Goal: Information Seeking & Learning: Learn about a topic

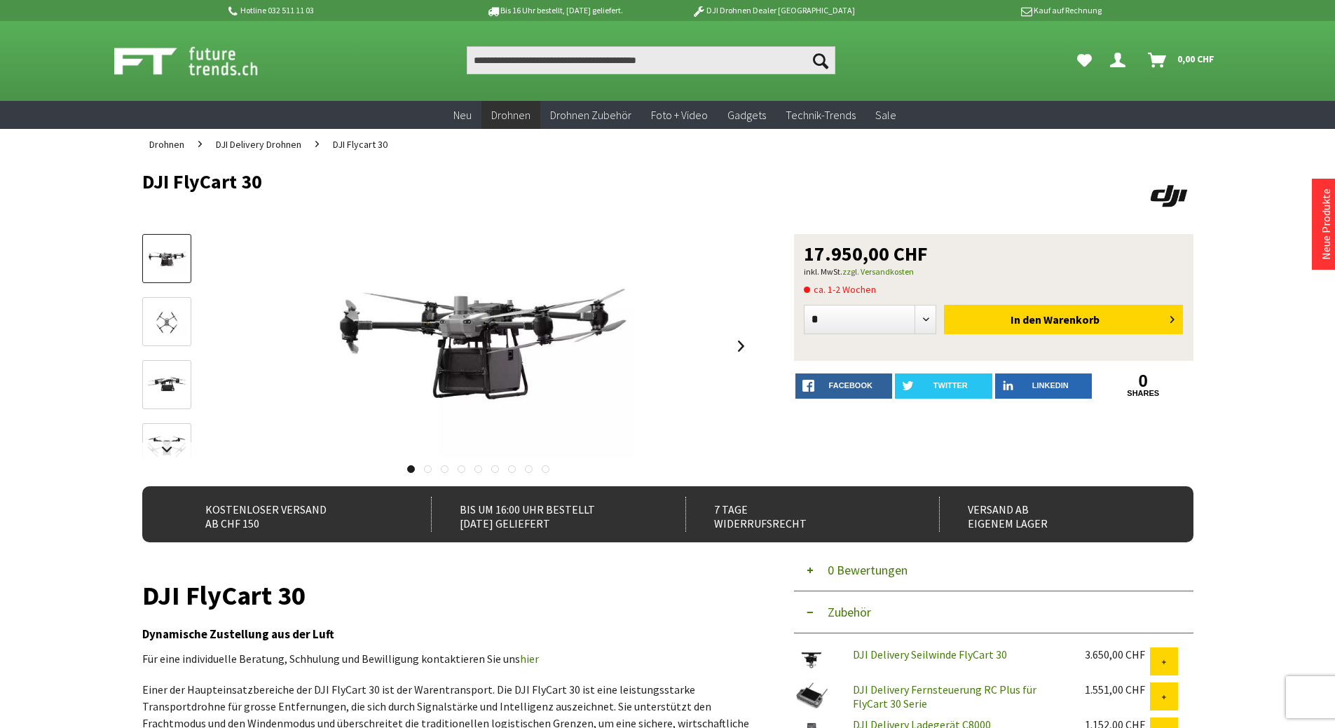
click at [592, 601] on h1 "DJI FlyCart 30" at bounding box center [447, 596] width 610 height 20
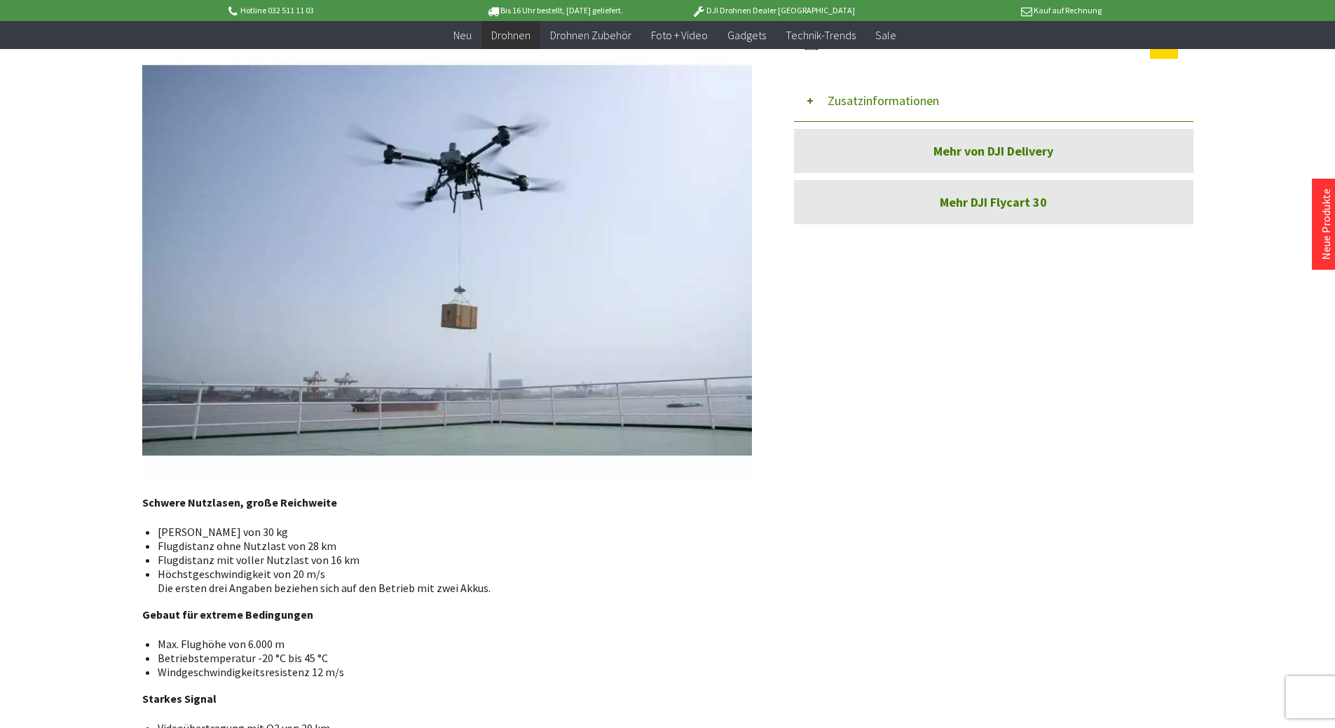
scroll to position [701, 0]
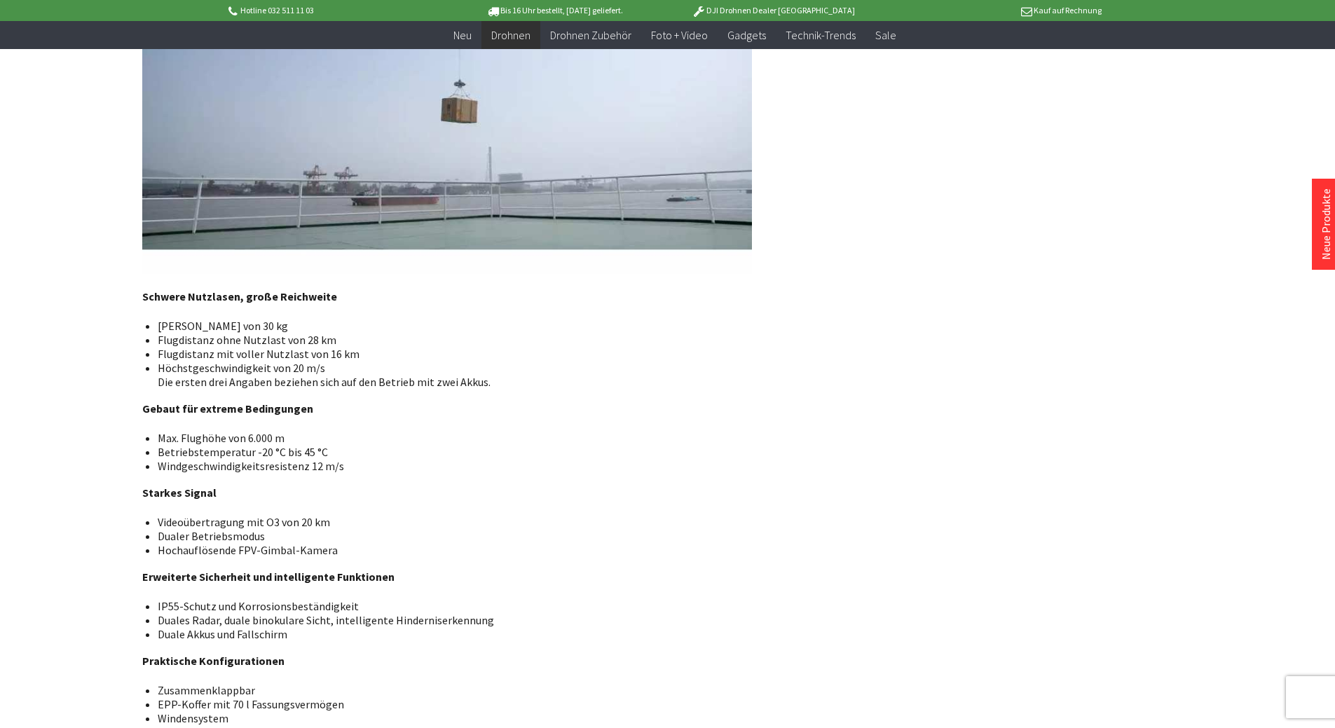
scroll to position [911, 0]
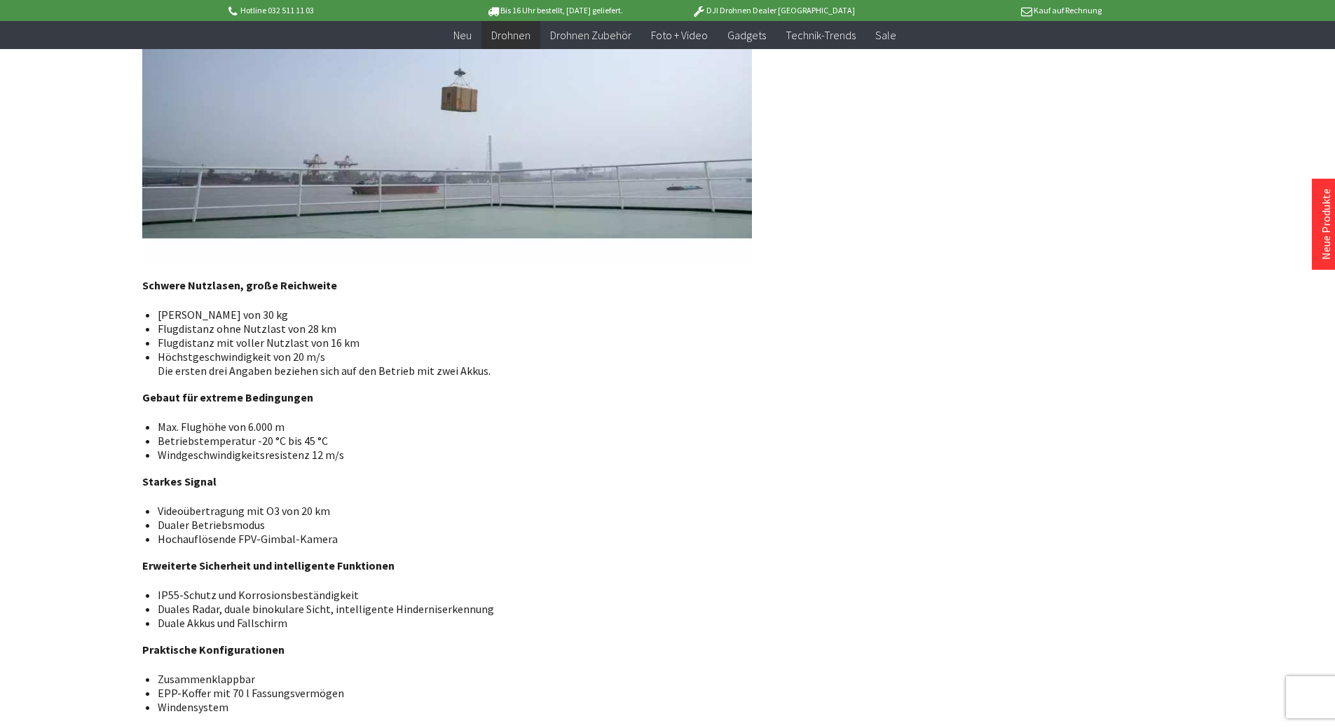
click at [570, 458] on li "Windgeschwindigkeitsresistenz 12 m/s" at bounding box center [449, 455] width 583 height 14
click at [554, 421] on li "Max. Flughöhe von 6.000 m" at bounding box center [449, 427] width 583 height 14
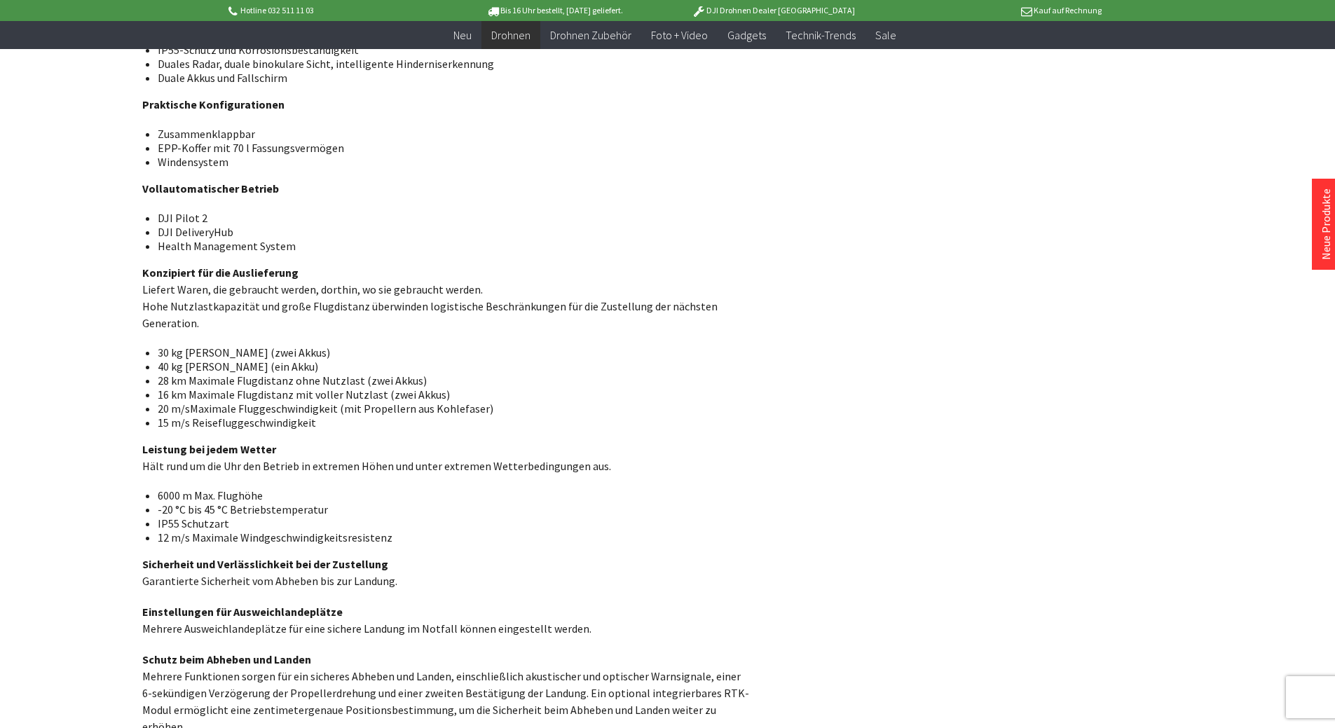
scroll to position [1542, 0]
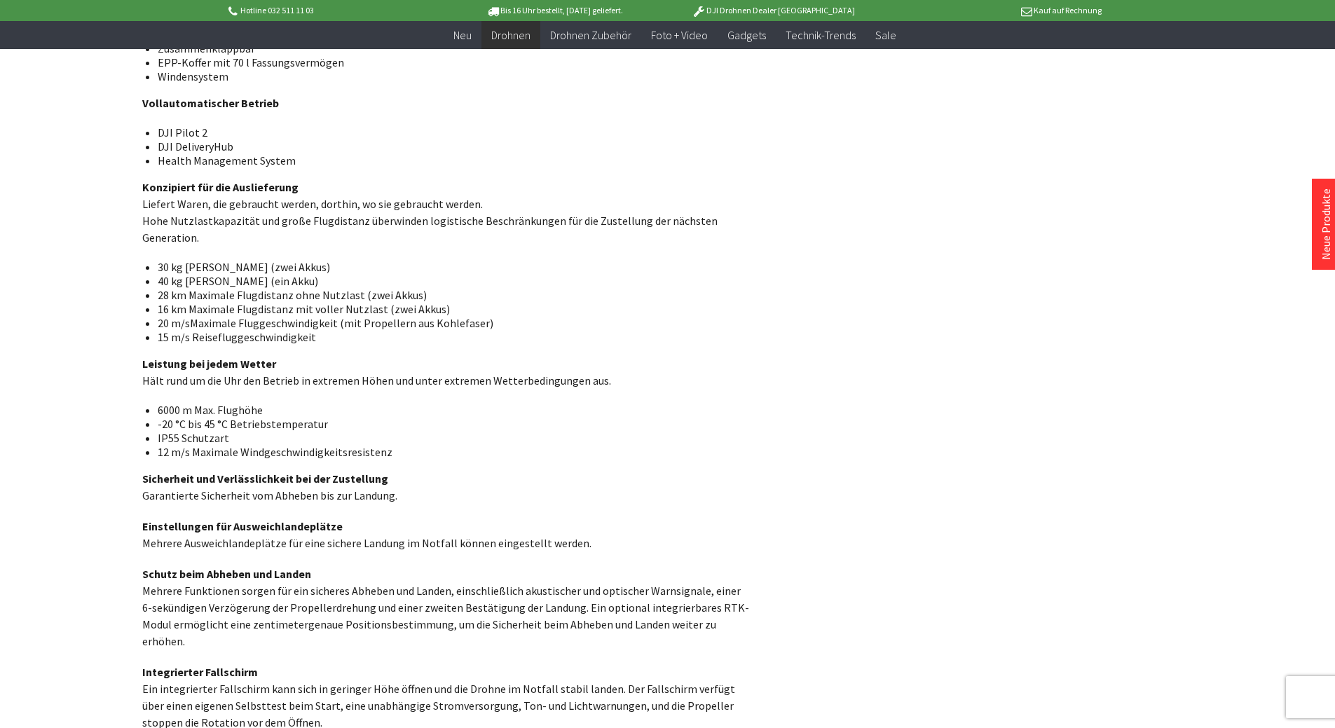
click at [586, 435] on li "IP55 Schutzart" at bounding box center [449, 438] width 583 height 14
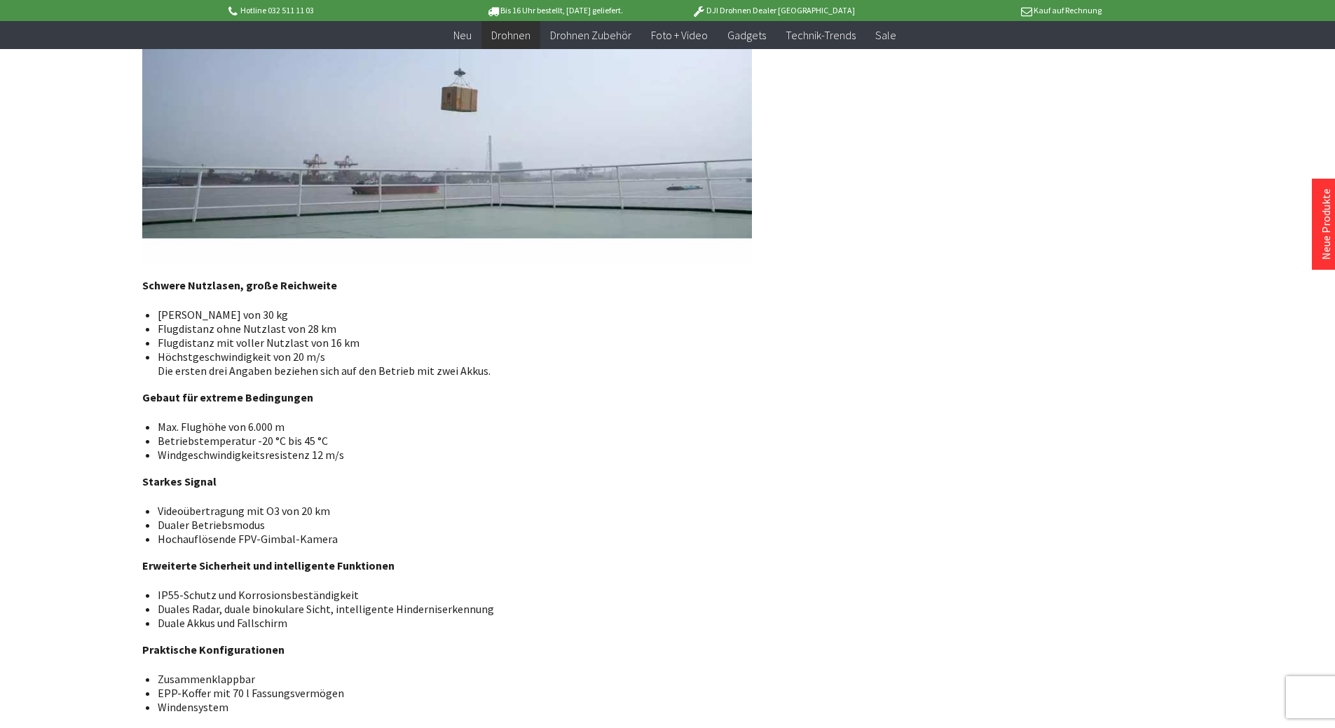
scroll to position [561, 0]
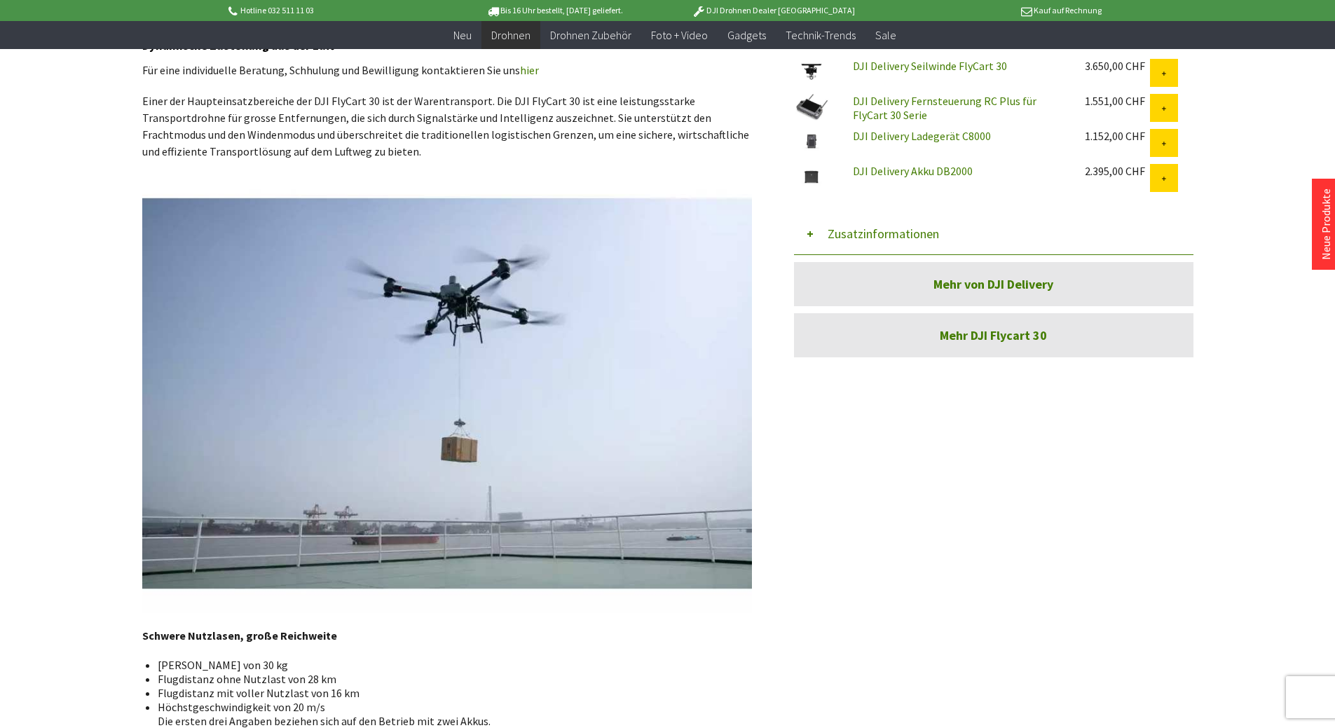
click at [505, 149] on p "Einer der Haupteinsatzbereiche der DJI FlyCart 30 ist der Warentransport. Die D…" at bounding box center [447, 126] width 610 height 67
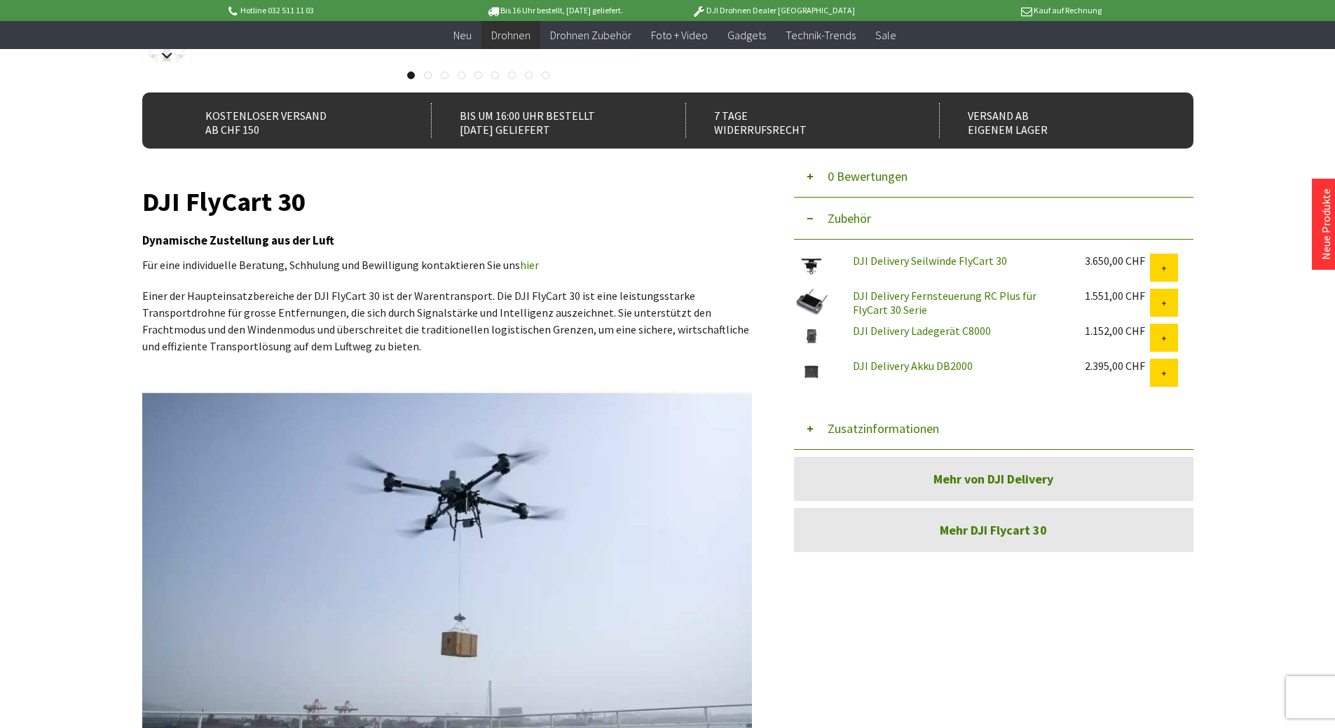
scroll to position [350, 0]
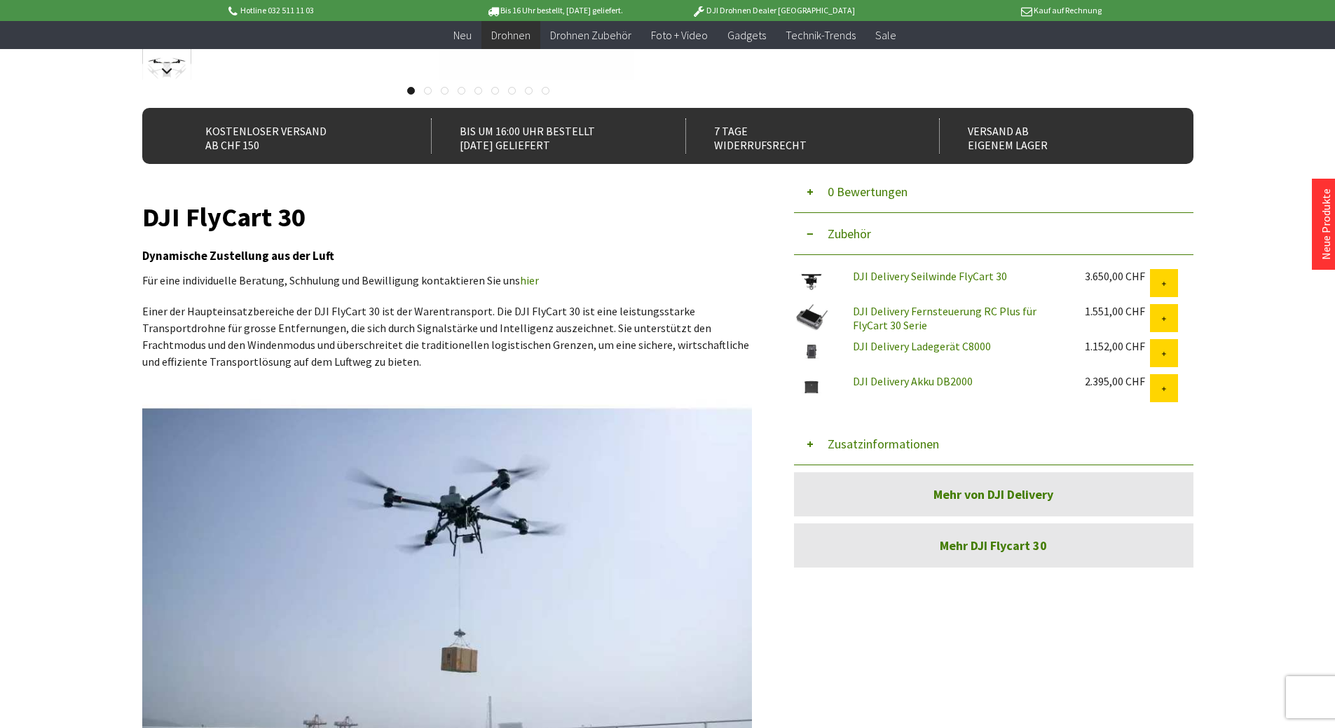
click at [482, 223] on h1 "DJI FlyCart 30" at bounding box center [447, 217] width 610 height 20
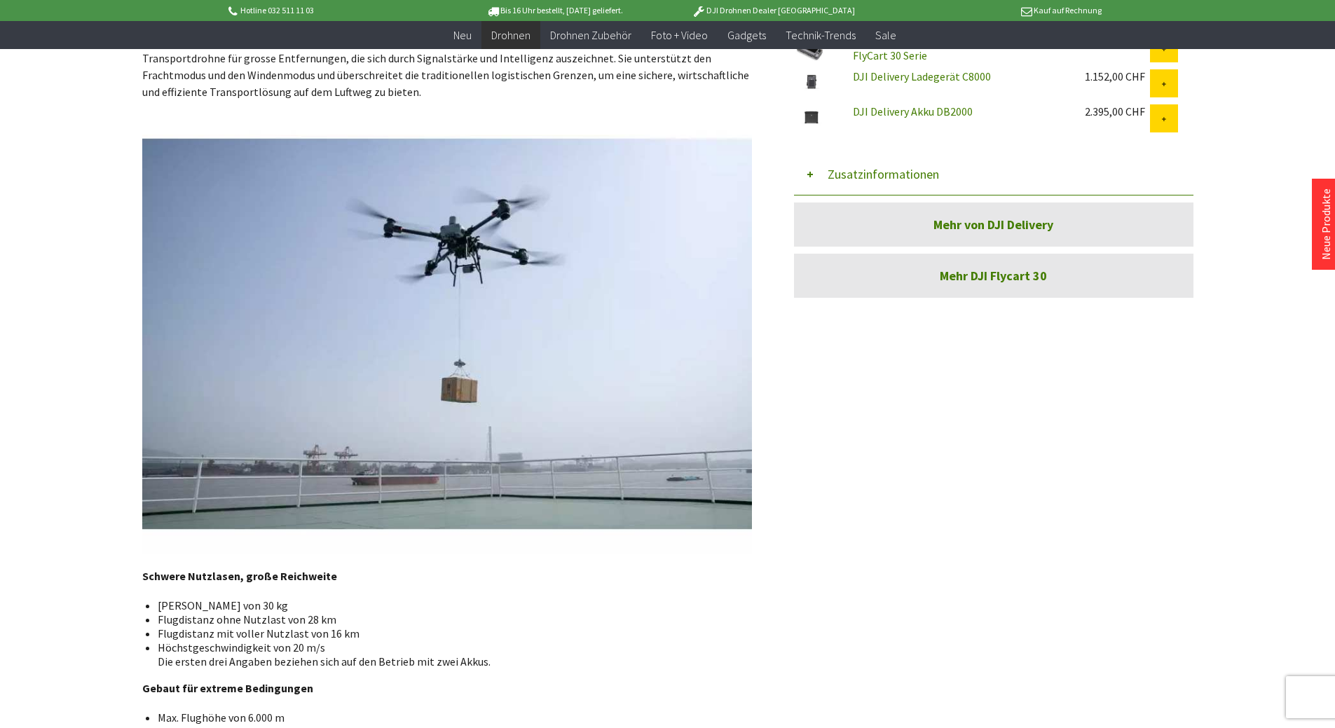
scroll to position [631, 0]
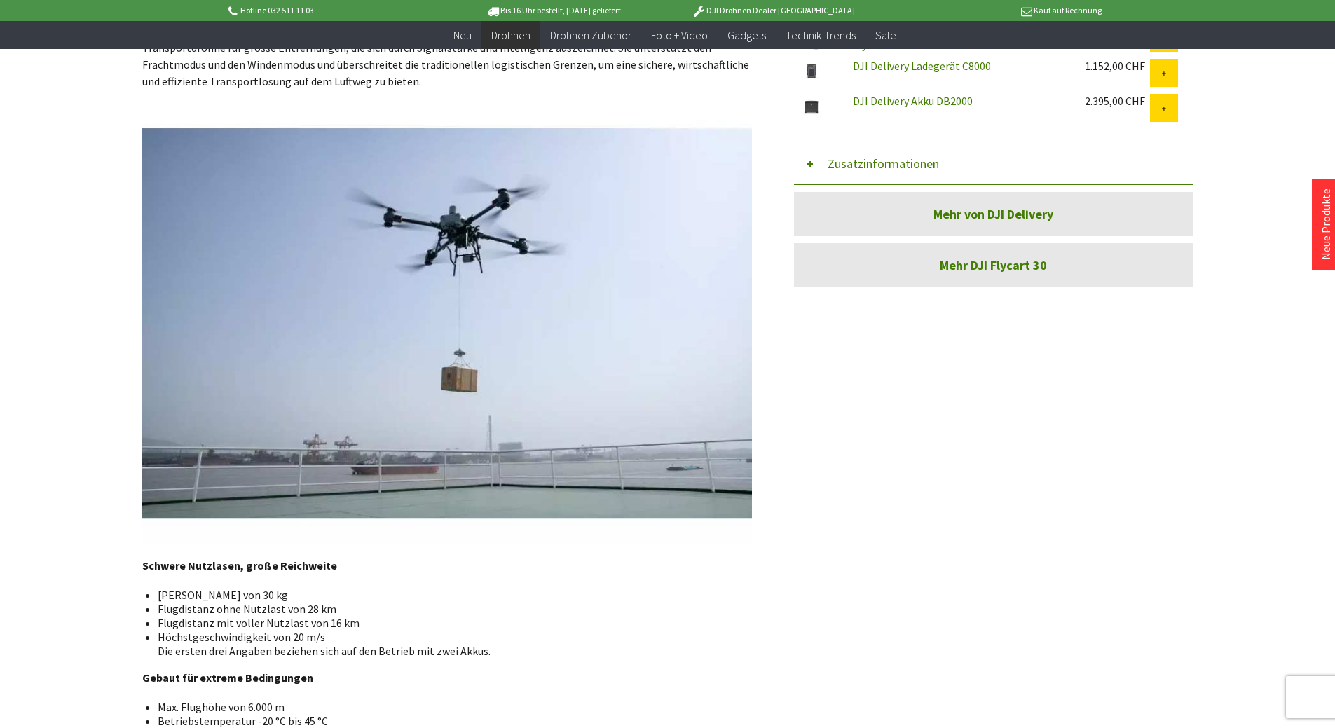
click at [650, 535] on img at bounding box center [447, 323] width 610 height 439
